Goal: Information Seeking & Learning: Learn about a topic

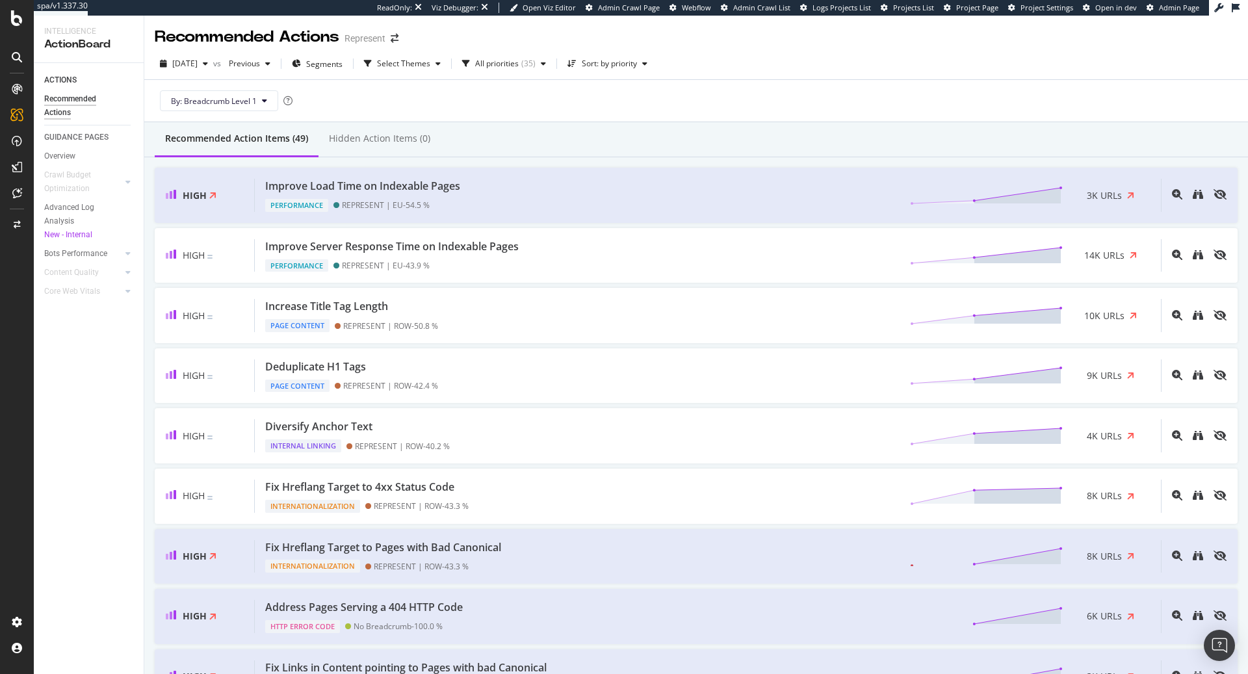
drag, startPoint x: 73, startPoint y: 140, endPoint x: 70, endPoint y: 146, distance: 7.0
click at [73, 140] on div "GUIDANCE PAGES" at bounding box center [76, 138] width 64 height 14
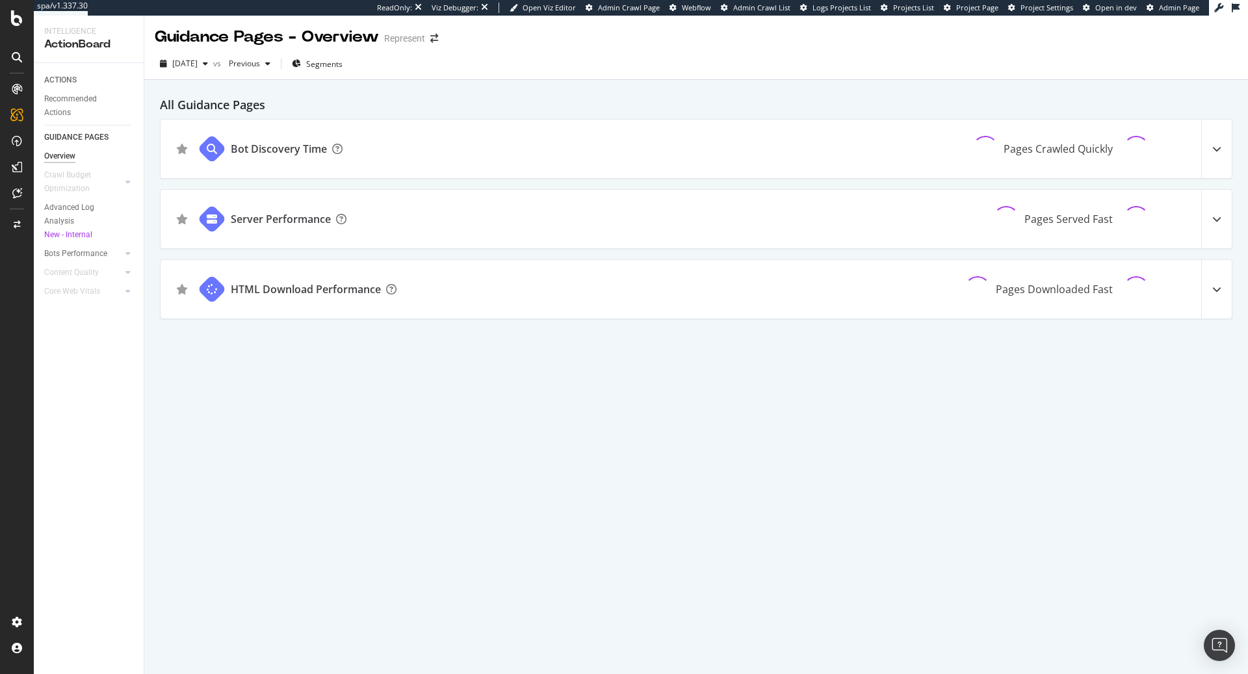
click at [65, 158] on div "Overview" at bounding box center [59, 156] width 31 height 14
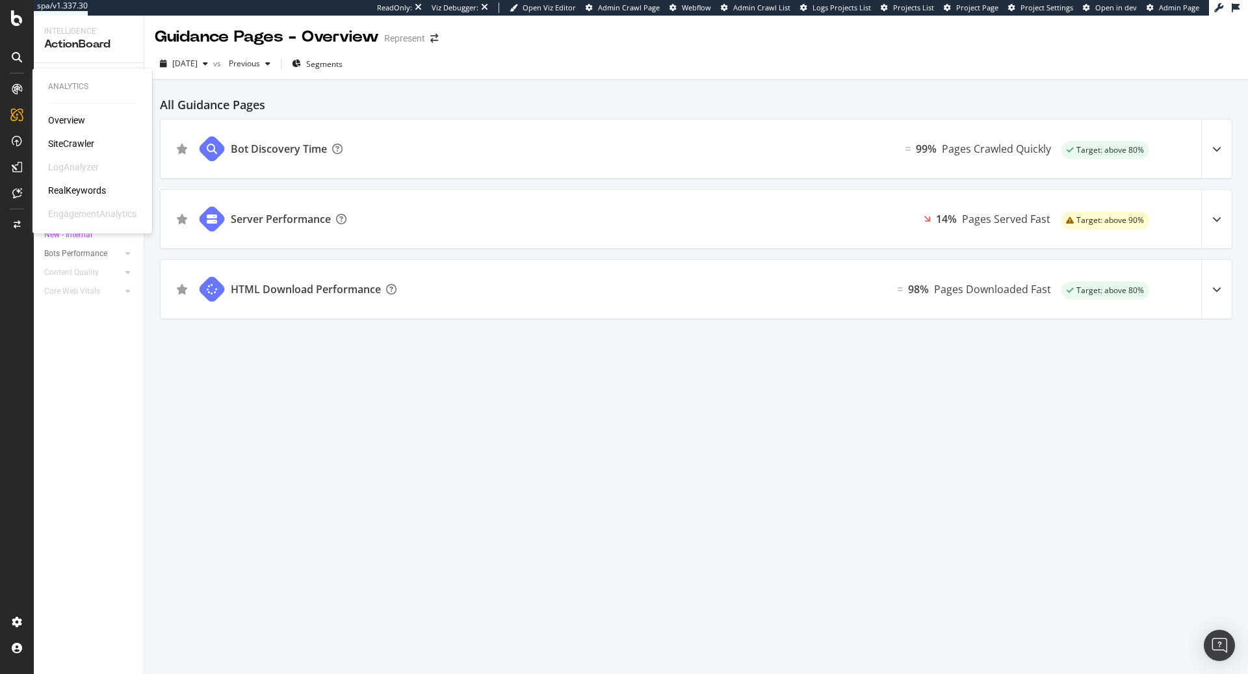
click at [23, 89] on div at bounding box center [16, 89] width 21 height 21
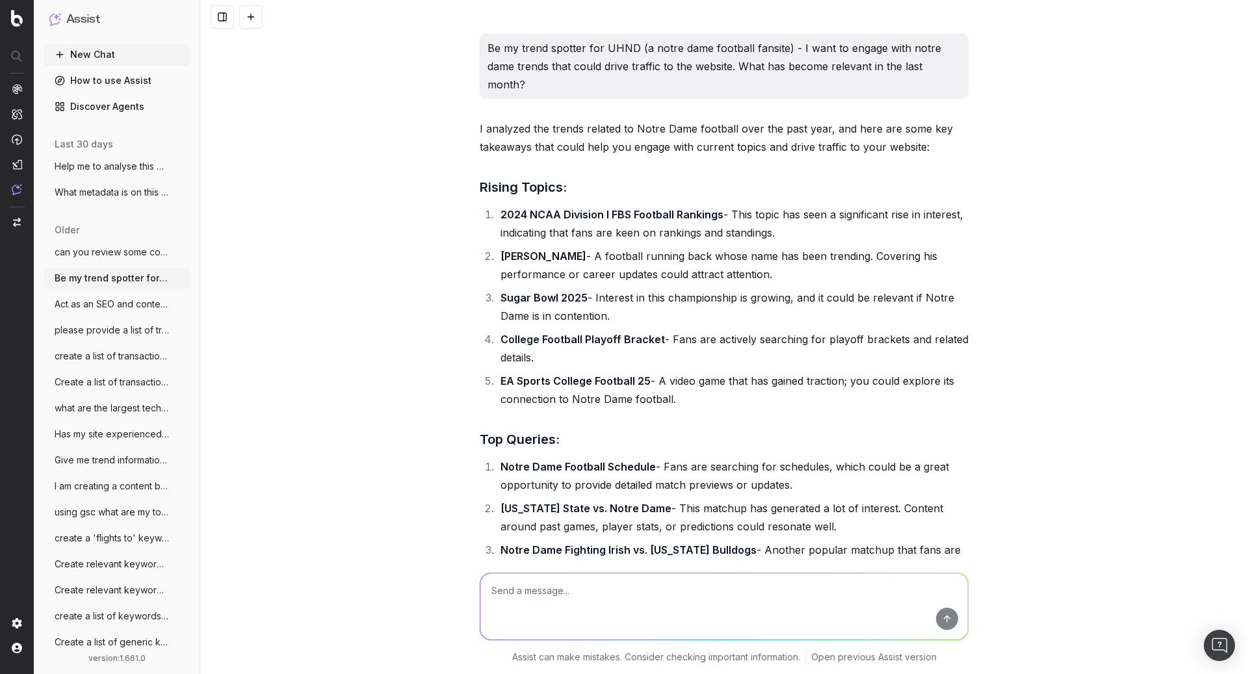
scroll to position [4522, 0]
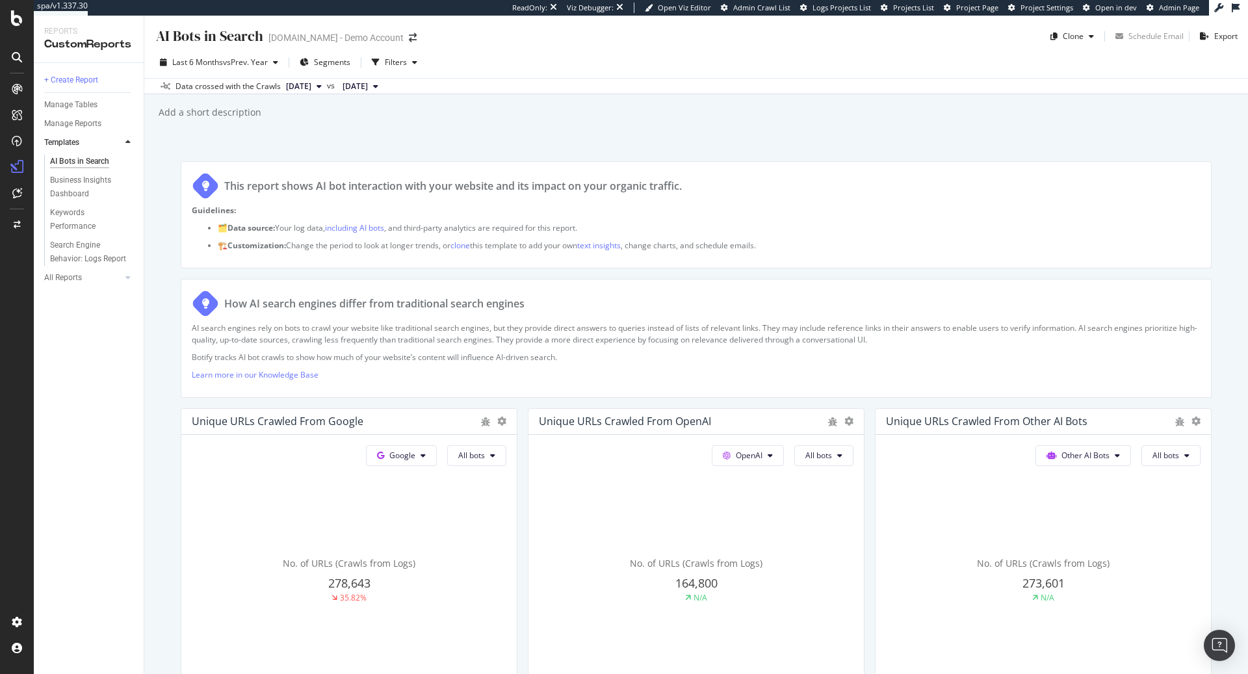
click at [76, 159] on div "AI Bots in Search" at bounding box center [79, 162] width 59 height 14
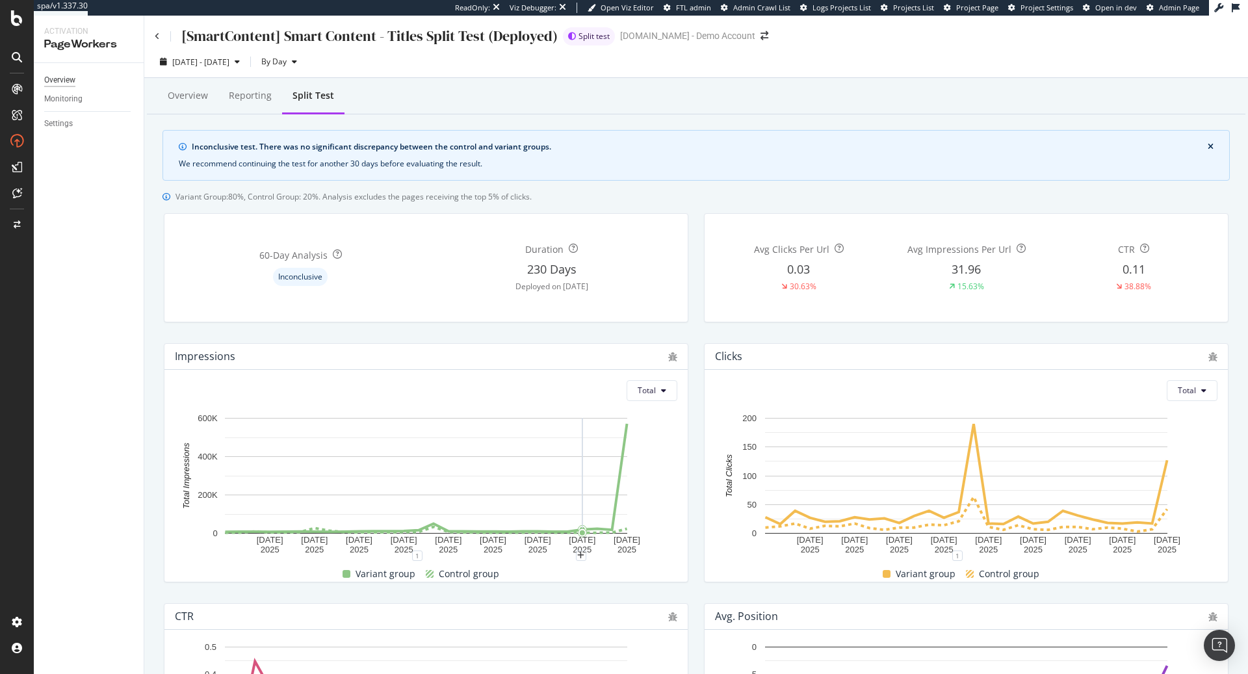
click at [68, 78] on div "Overview" at bounding box center [59, 80] width 31 height 14
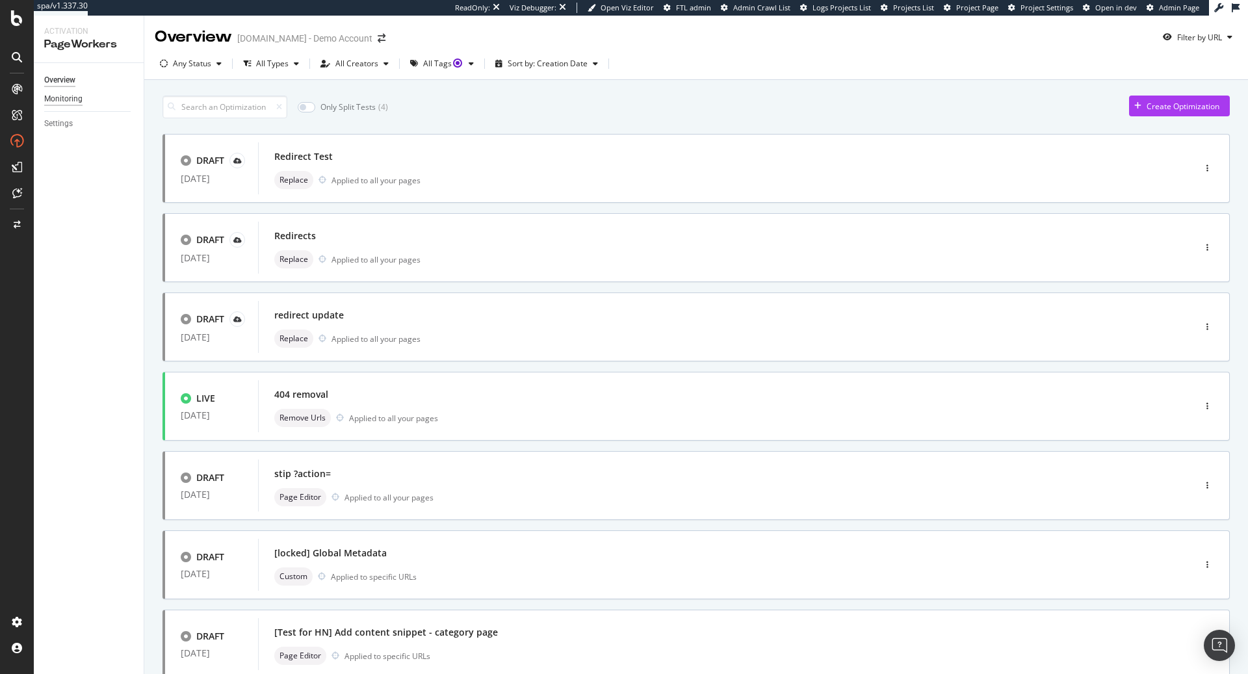
click at [64, 99] on div "Monitoring" at bounding box center [63, 99] width 38 height 14
